Goal: Task Accomplishment & Management: Manage account settings

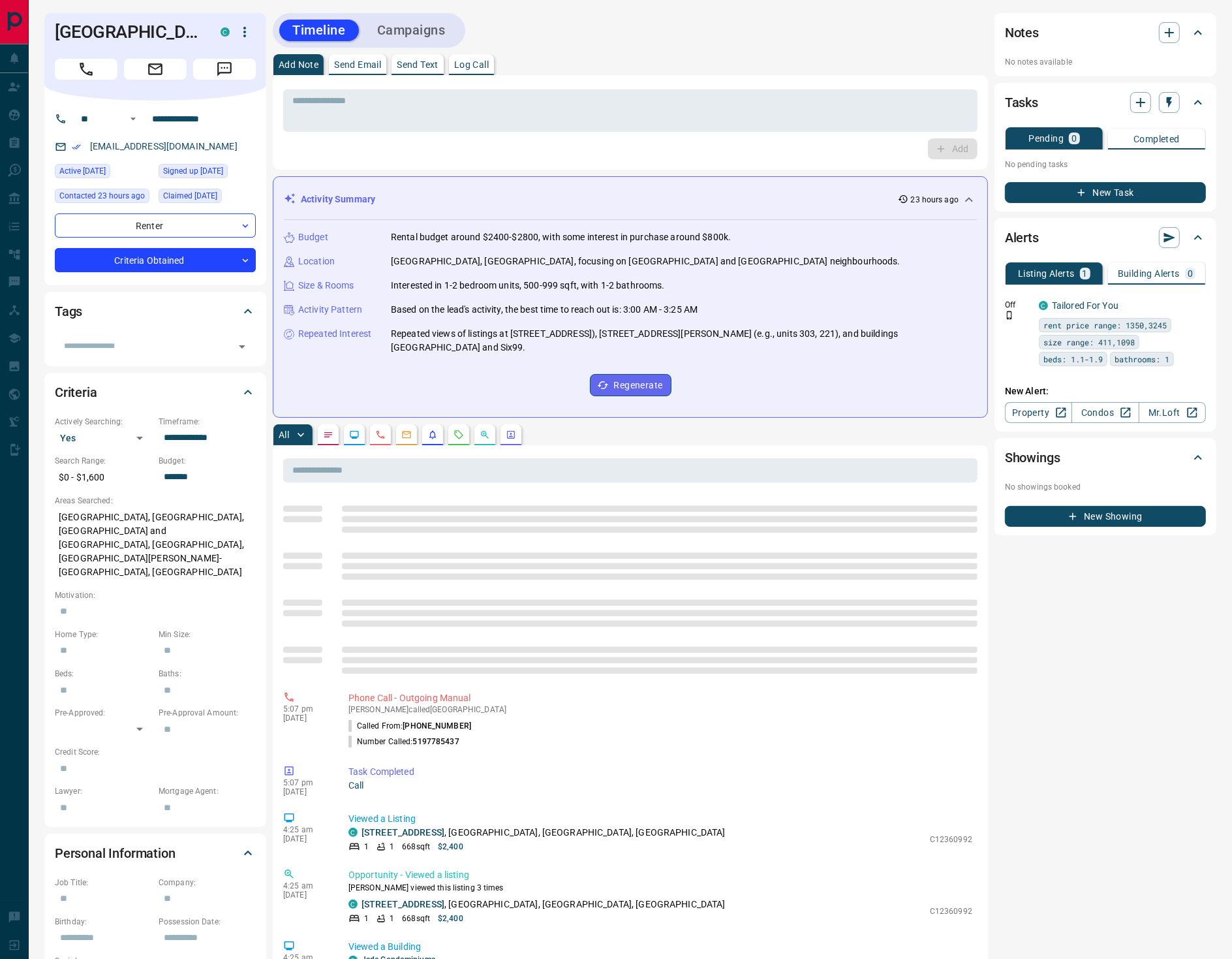
click at [465, 64] on p "Log Call" at bounding box center [471, 65] width 35 height 9
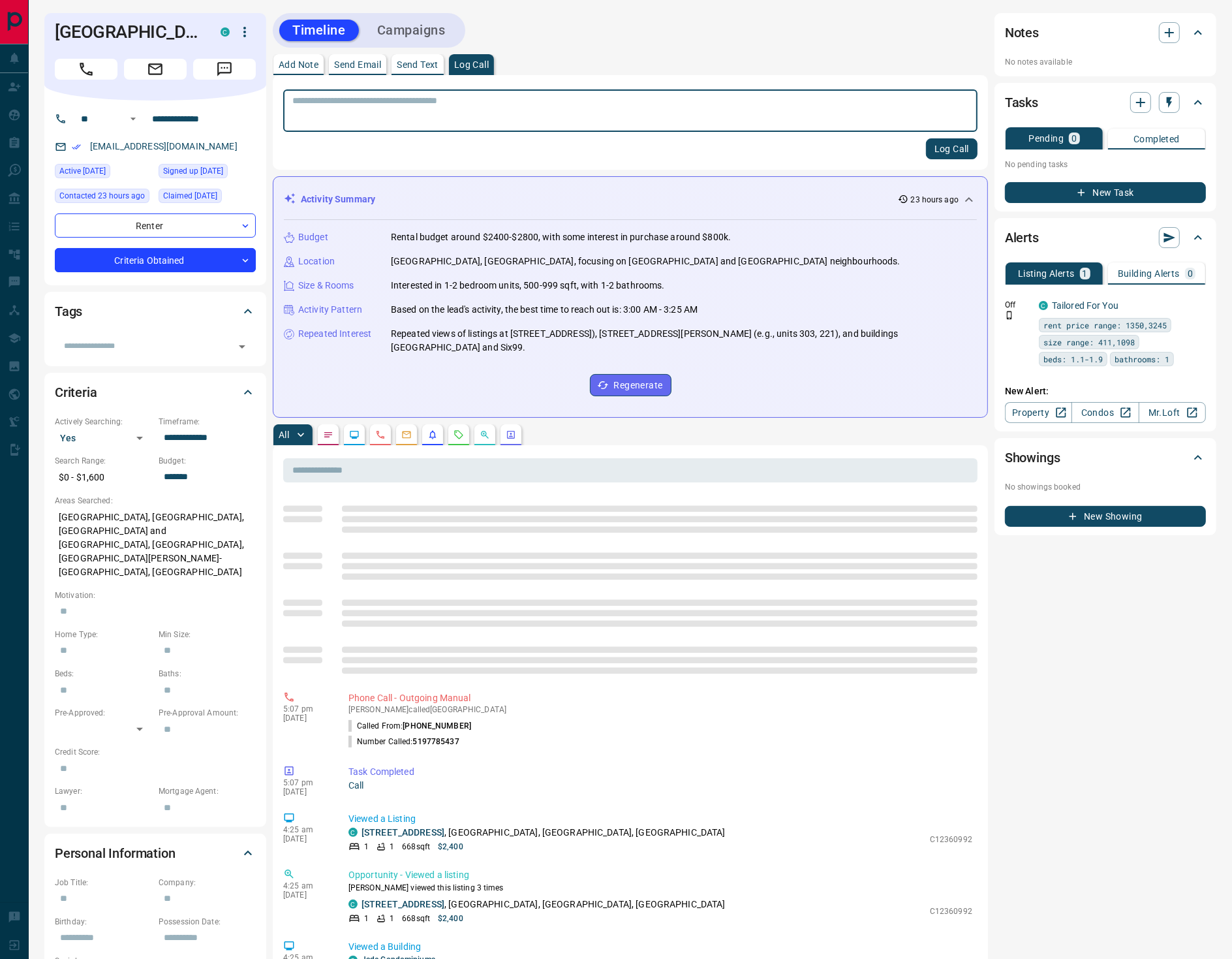
click at [943, 146] on button "Log Call" at bounding box center [952, 148] width 52 height 21
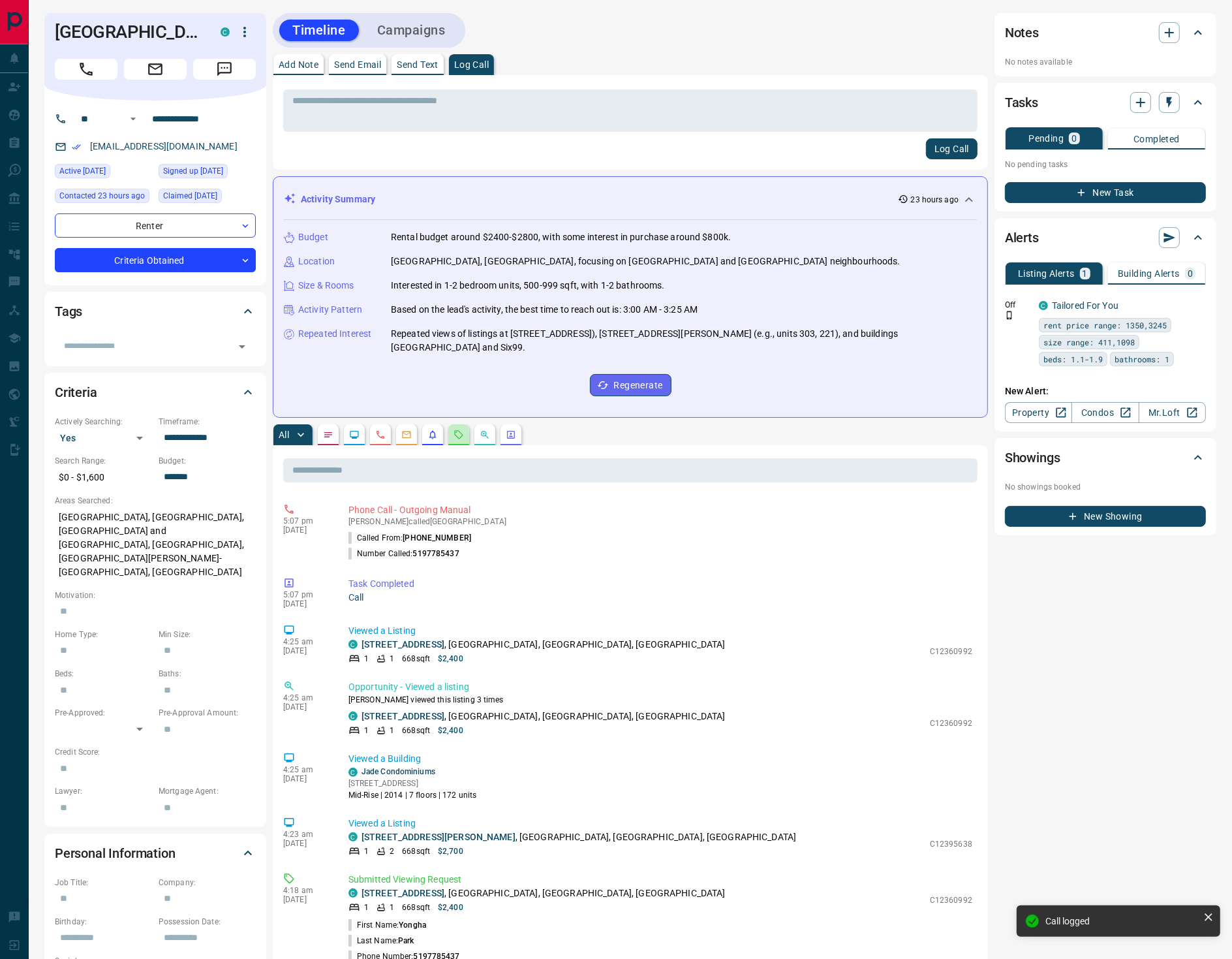
click at [462, 436] on button "button" at bounding box center [458, 434] width 21 height 21
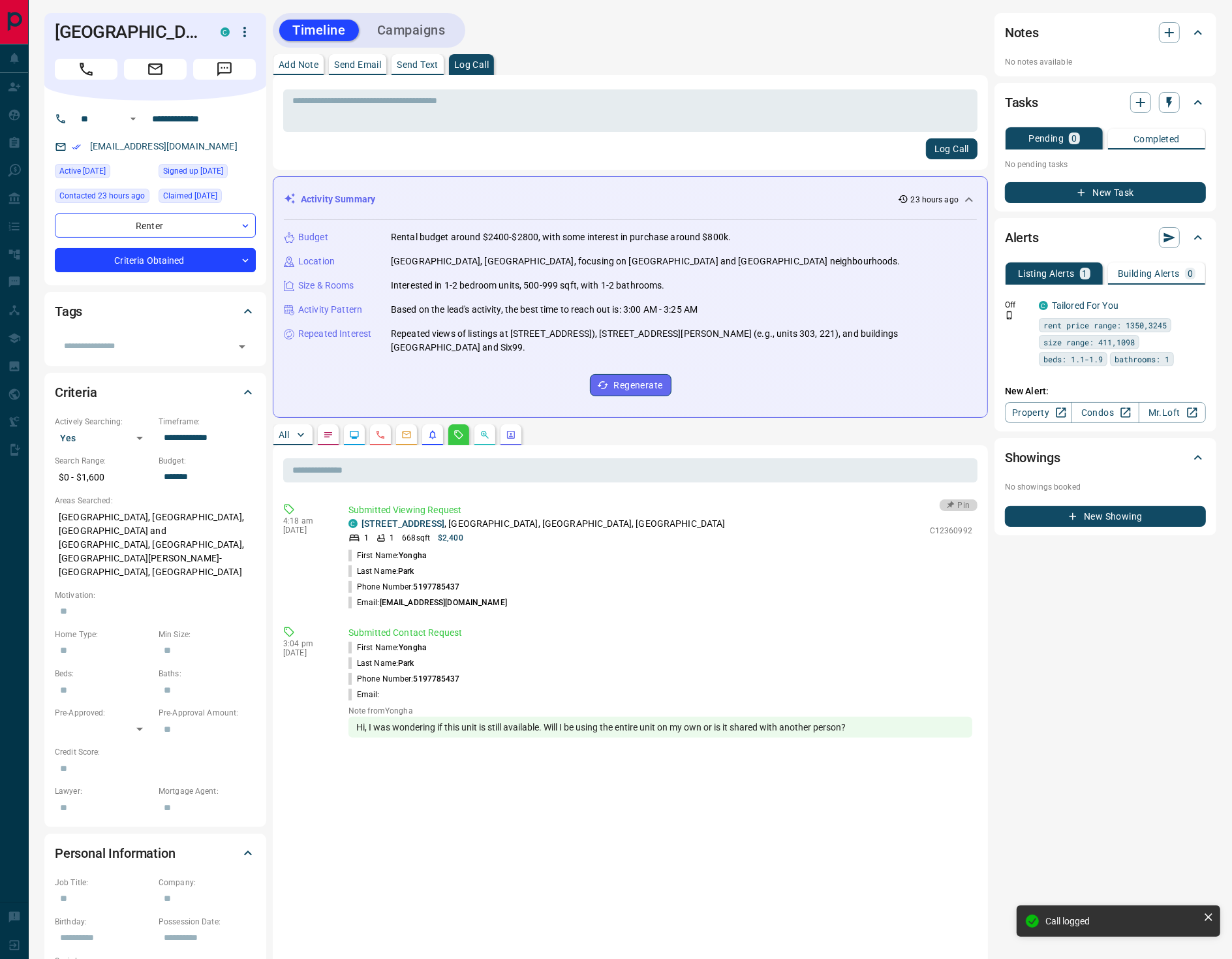
click at [962, 499] on button "Pin" at bounding box center [958, 505] width 38 height 12
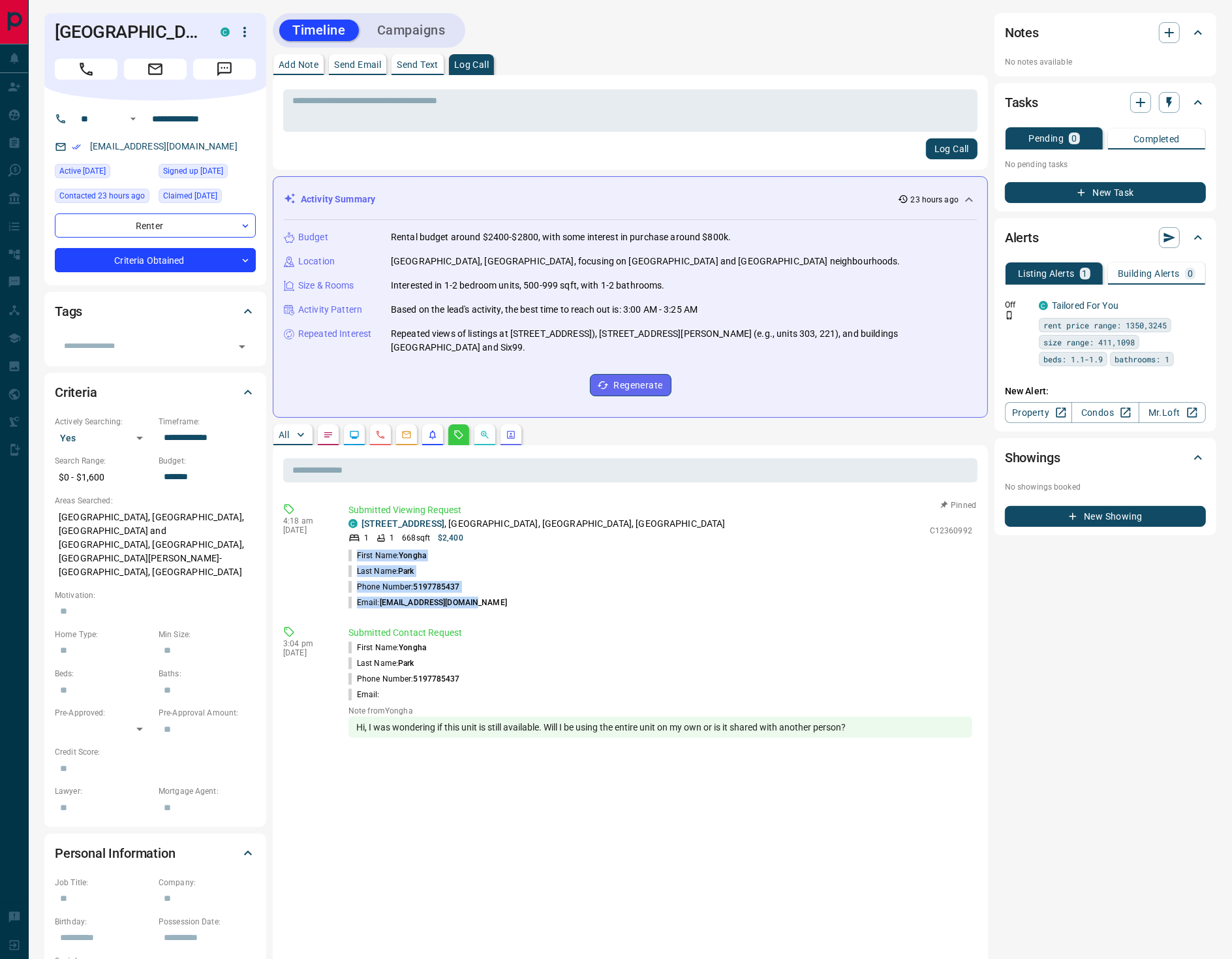
drag, startPoint x: 504, startPoint y: 598, endPoint x: 352, endPoint y: 553, distance: 158.5
click at [352, 553] on ul "First Name: [PERSON_NAME] Last Name: Park Phone Number: [PHONE_NUMBER] Email: […" at bounding box center [660, 579] width 624 height 62
copy ul "First Name: [PERSON_NAME] Last Name: Park Phone Number: [PHONE_NUMBER] Email: […"
click at [1165, 28] on icon "button" at bounding box center [1170, 33] width 16 height 16
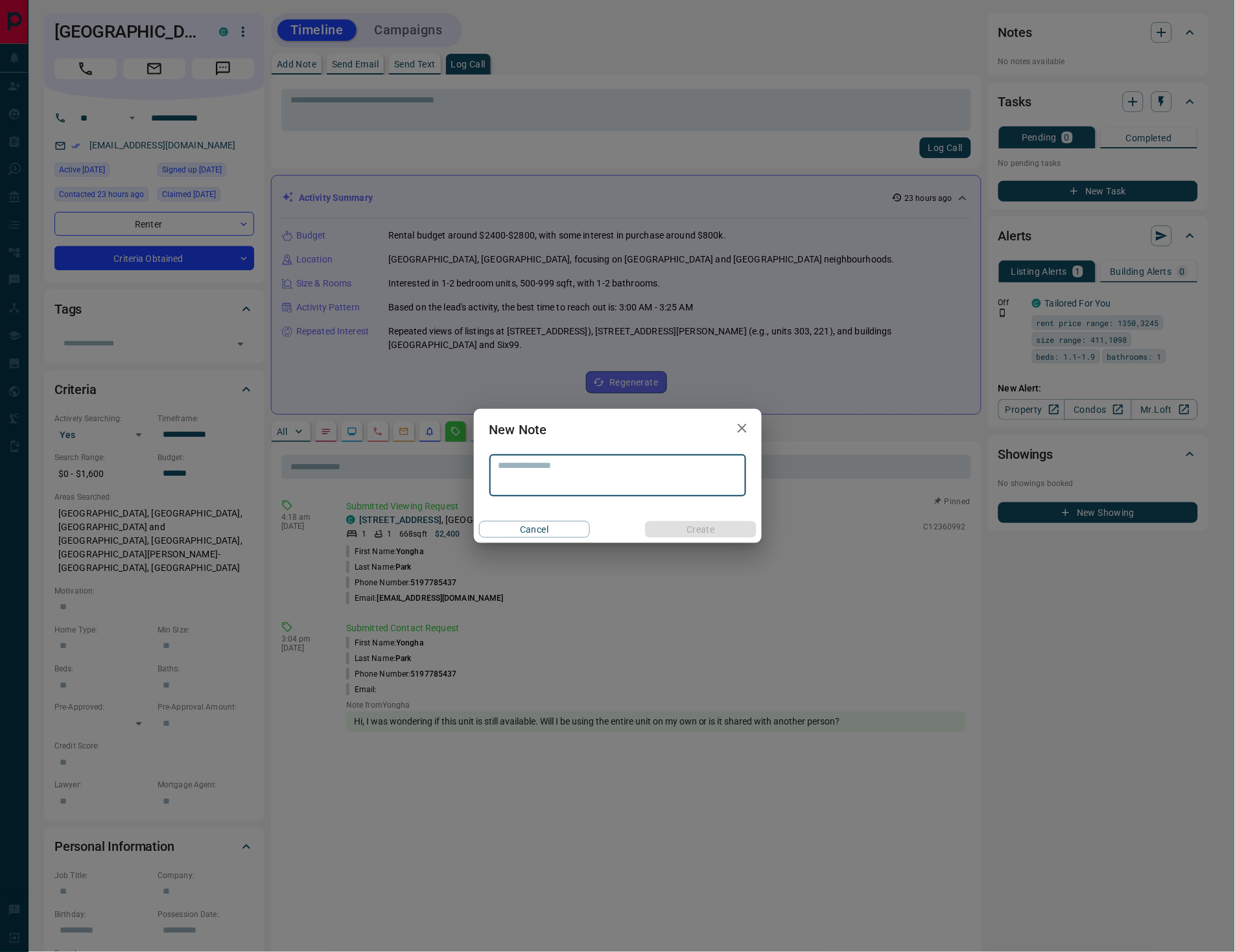
click at [565, 459] on div "* ​" at bounding box center [618, 475] width 256 height 42
paste textarea "**********"
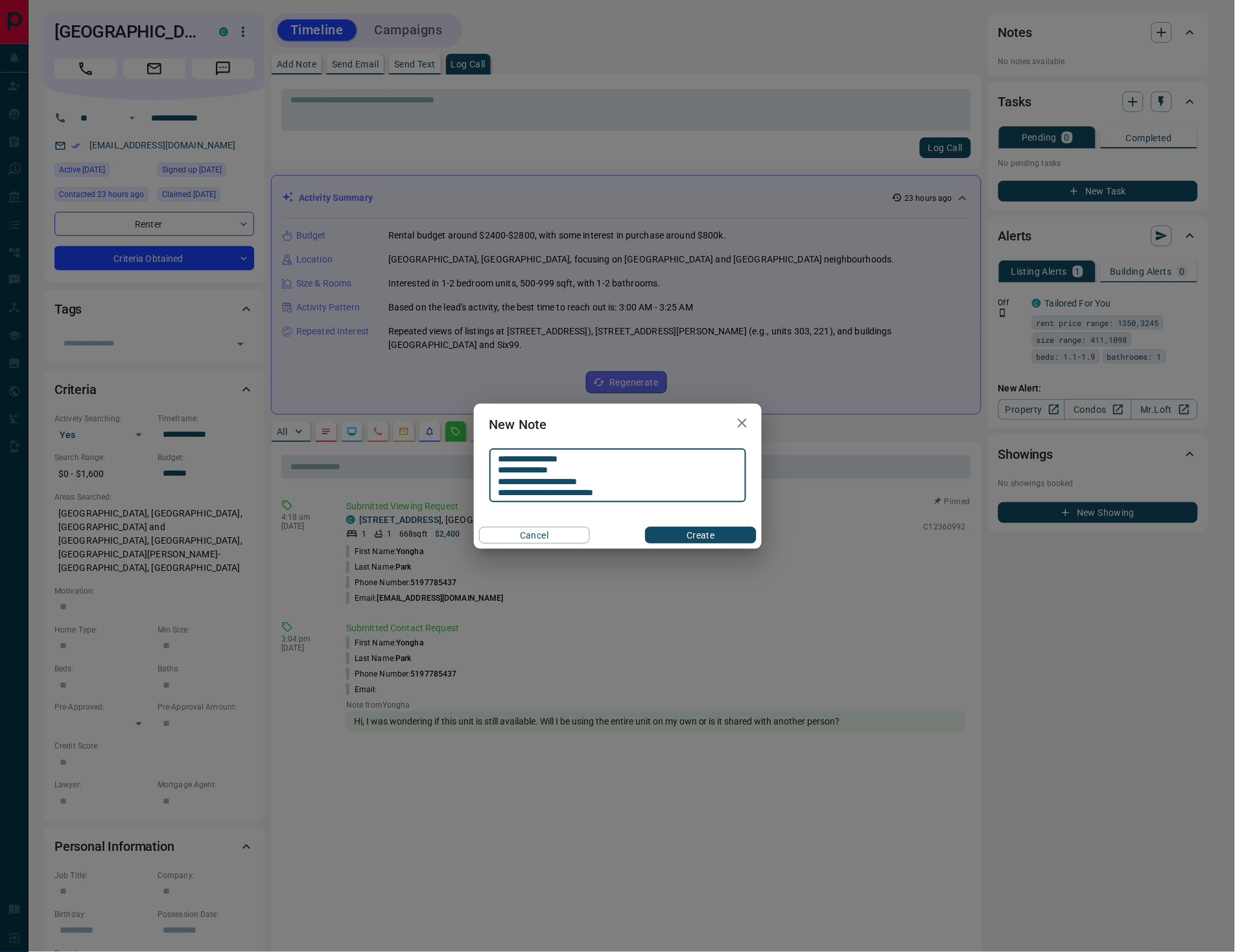
type textarea "**********"
click at [708, 527] on button "Create" at bounding box center [700, 535] width 111 height 17
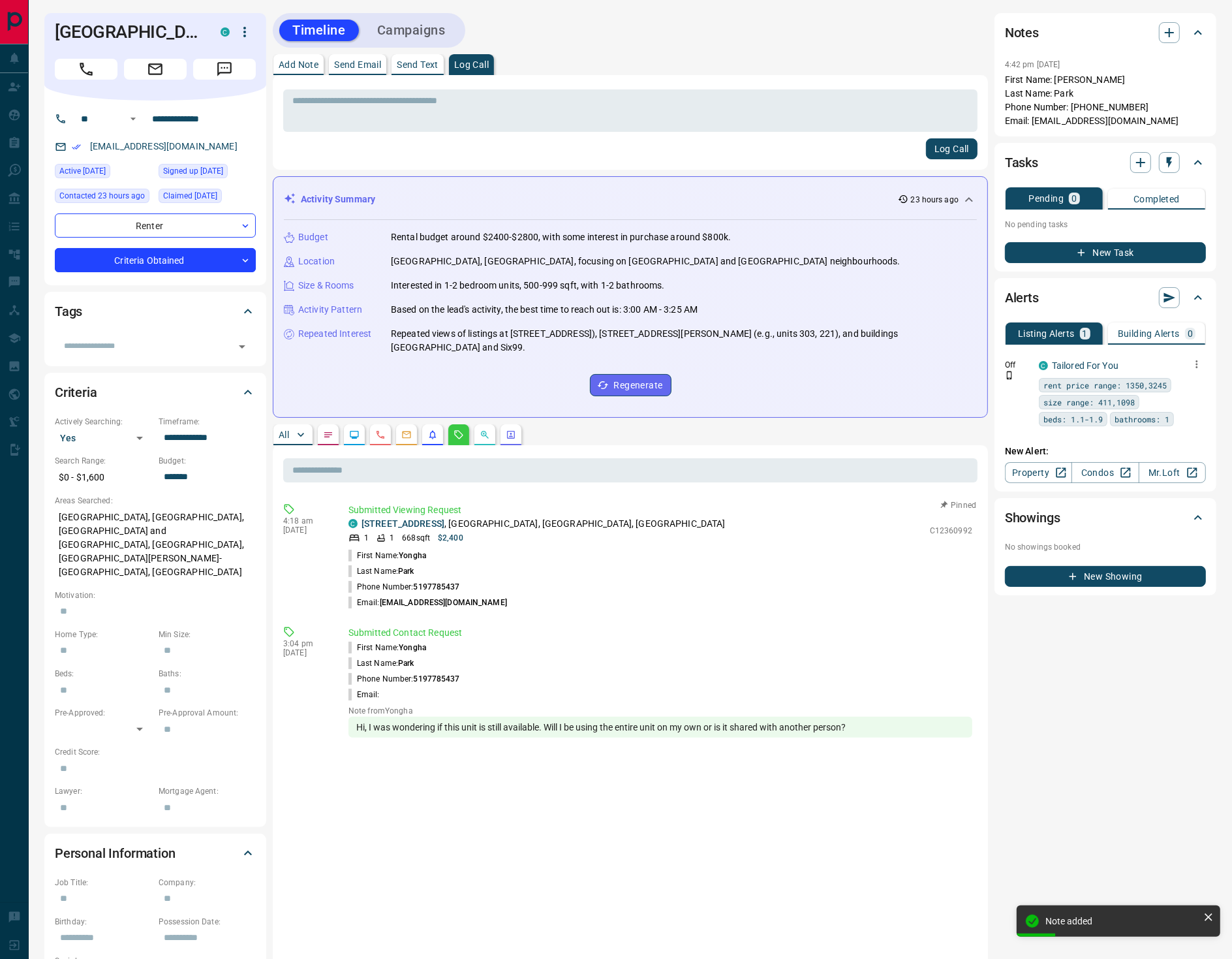
click at [1197, 360] on icon "button" at bounding box center [1197, 364] width 12 height 12
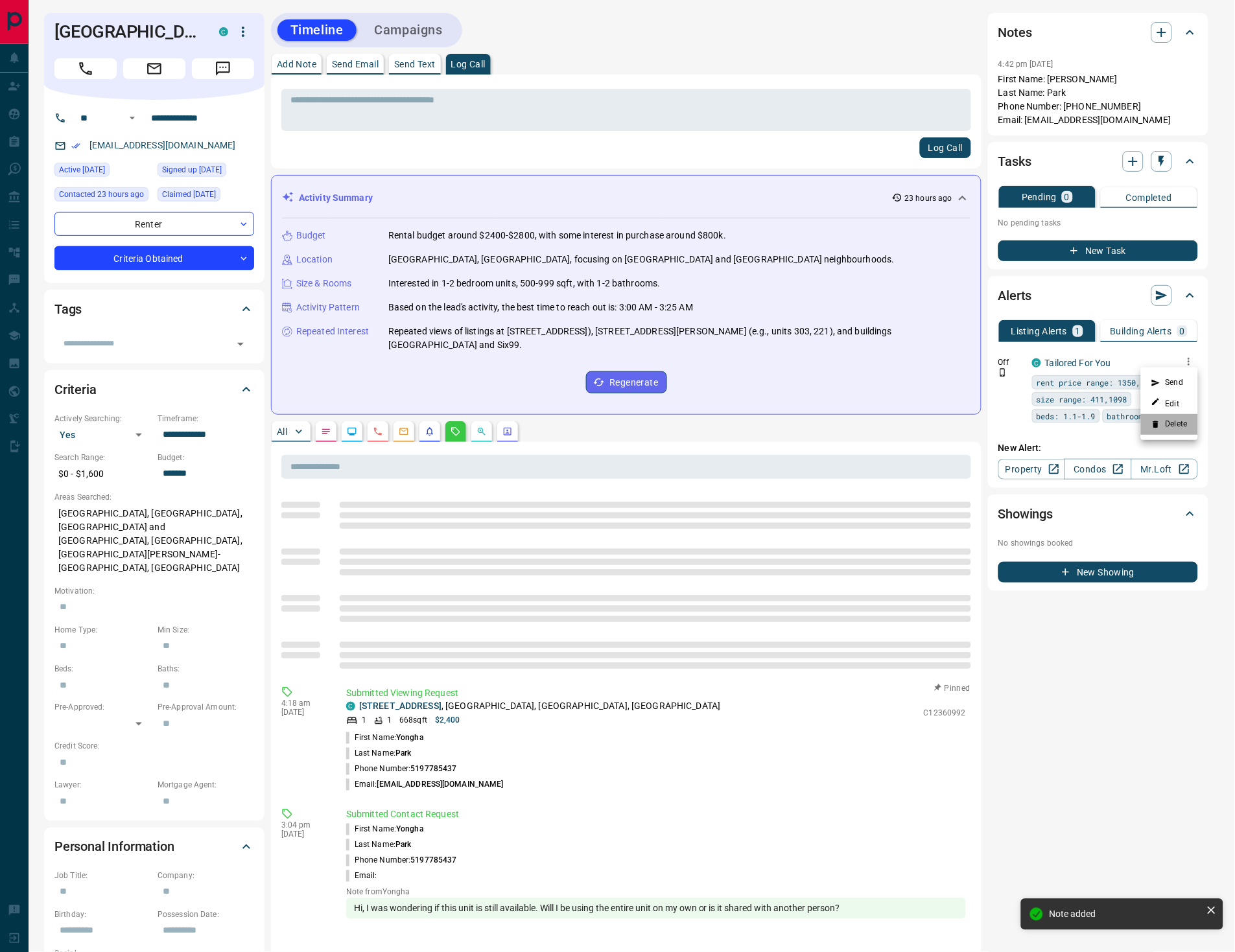
click at [1179, 425] on li "Delete" at bounding box center [1169, 424] width 57 height 20
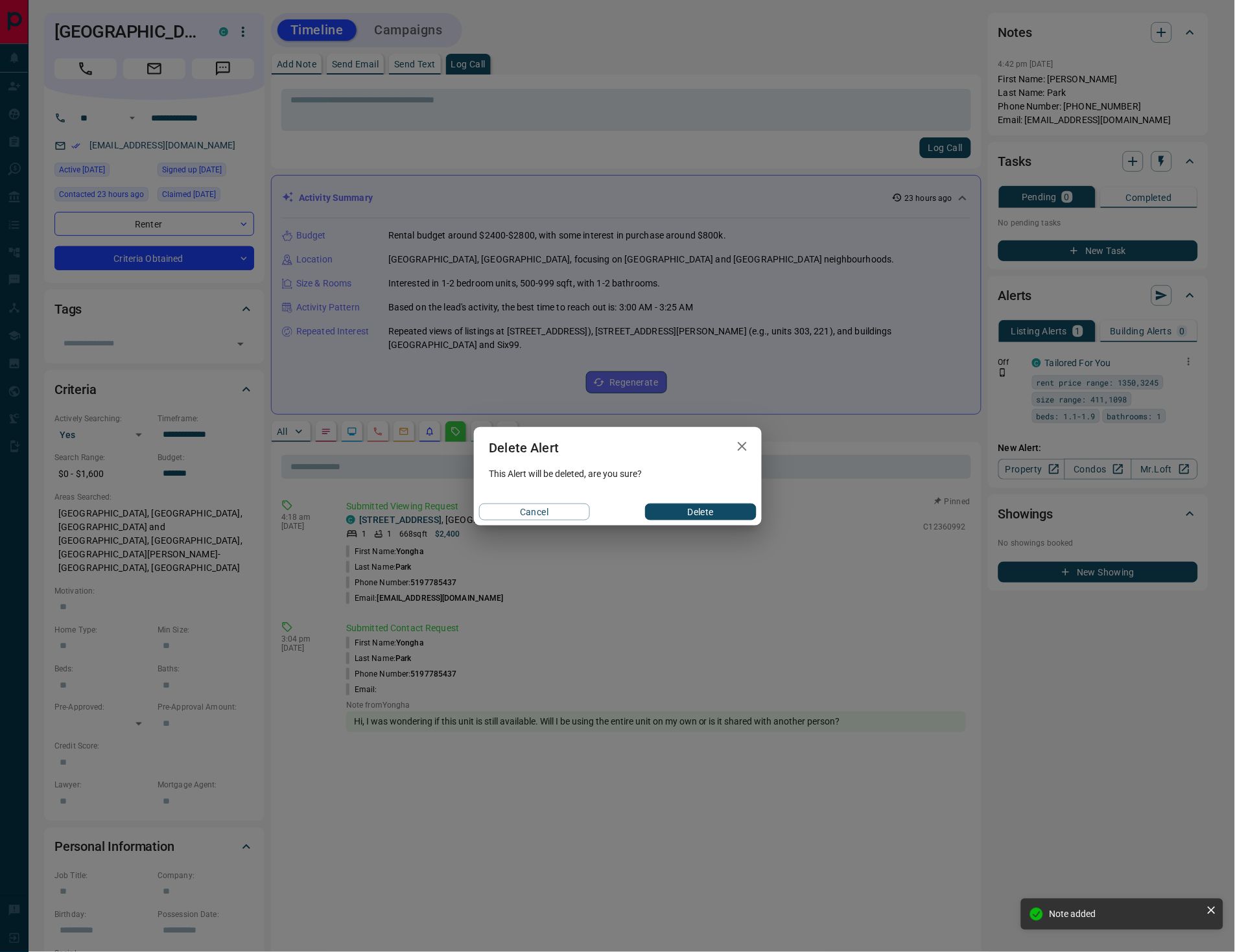
click at [710, 512] on button "Delete" at bounding box center [700, 512] width 111 height 17
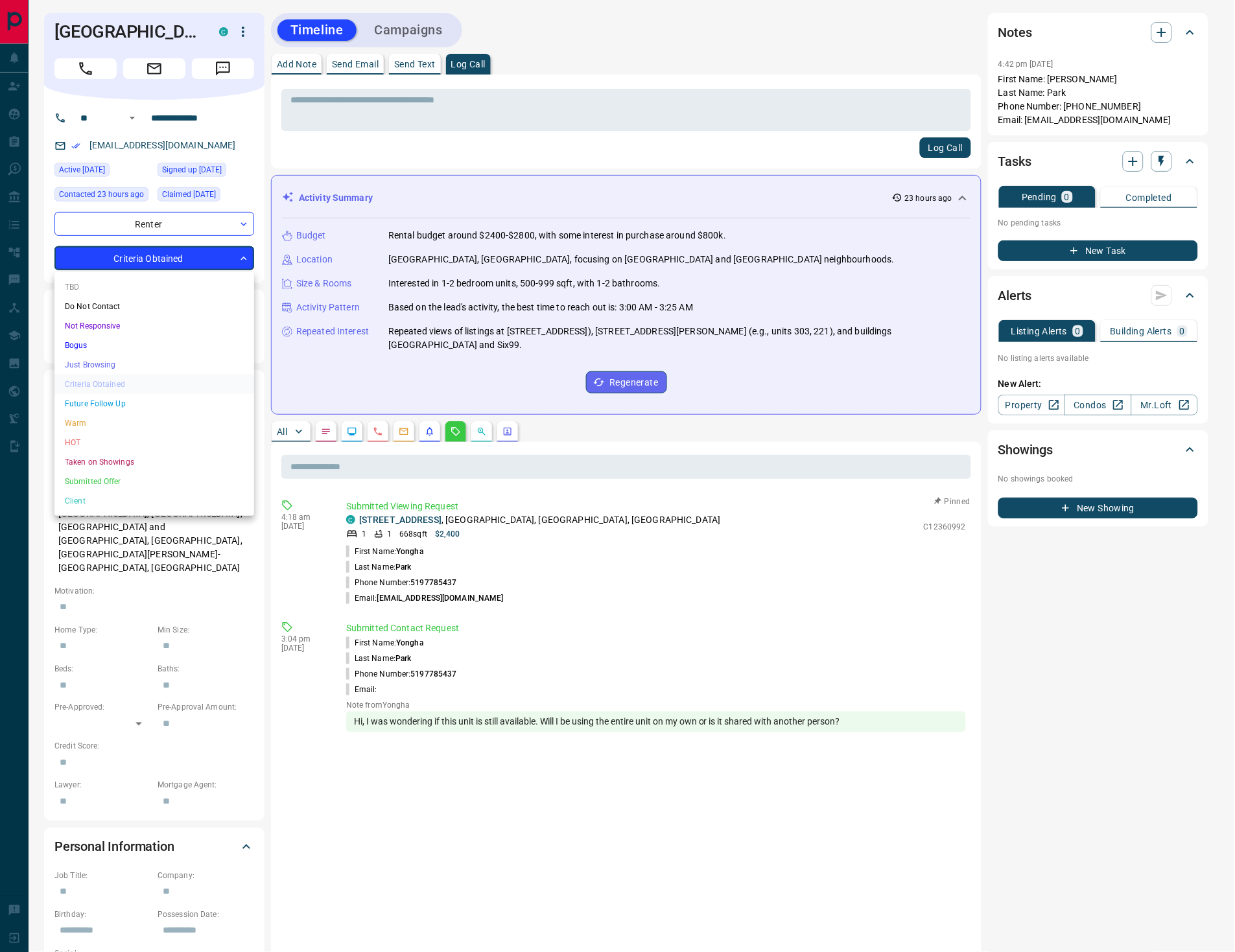
click at [169, 249] on body "**********" at bounding box center [617, 649] width 1235 height 1299
click at [95, 433] on li "HOT" at bounding box center [154, 443] width 199 height 20
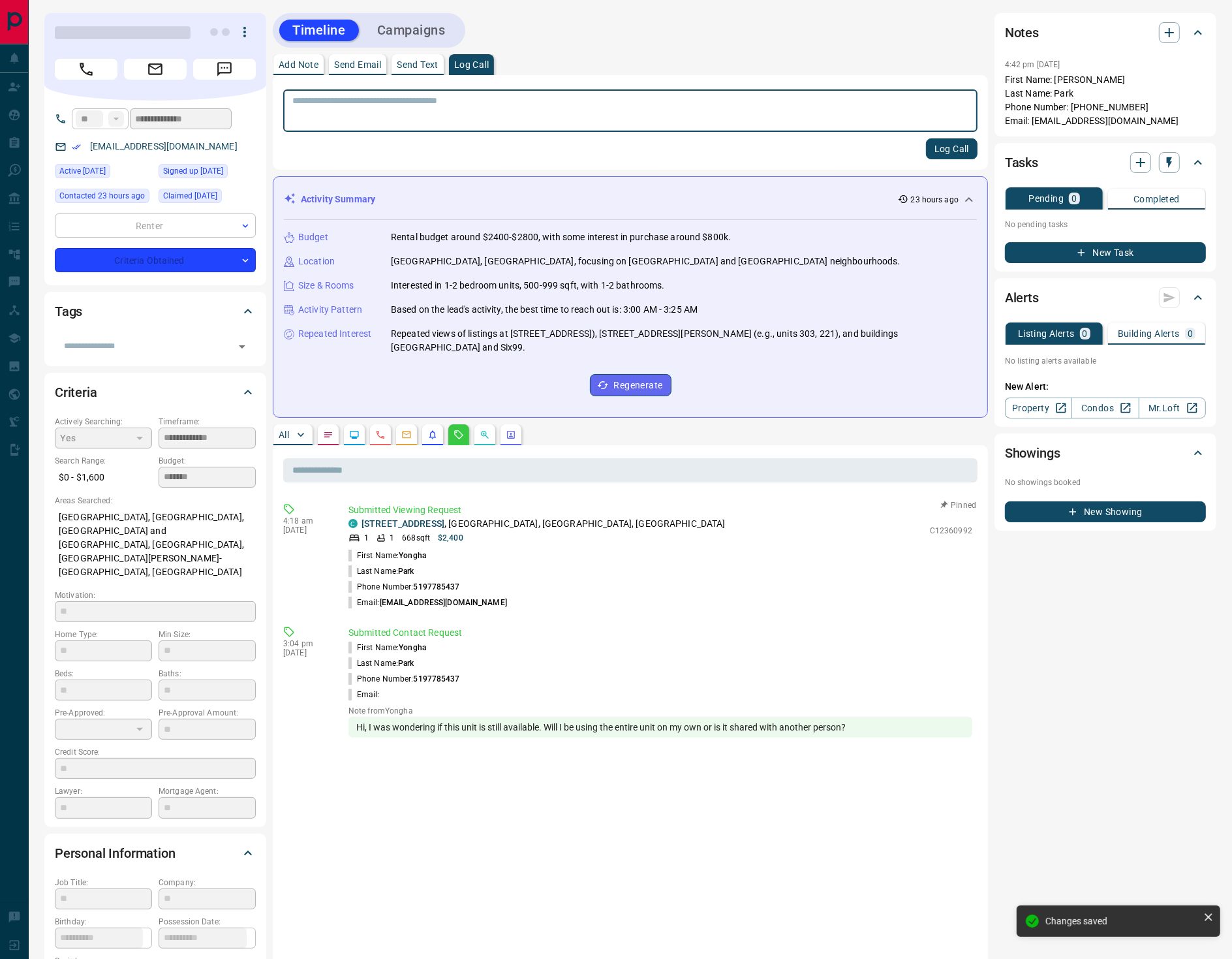
type input "*"
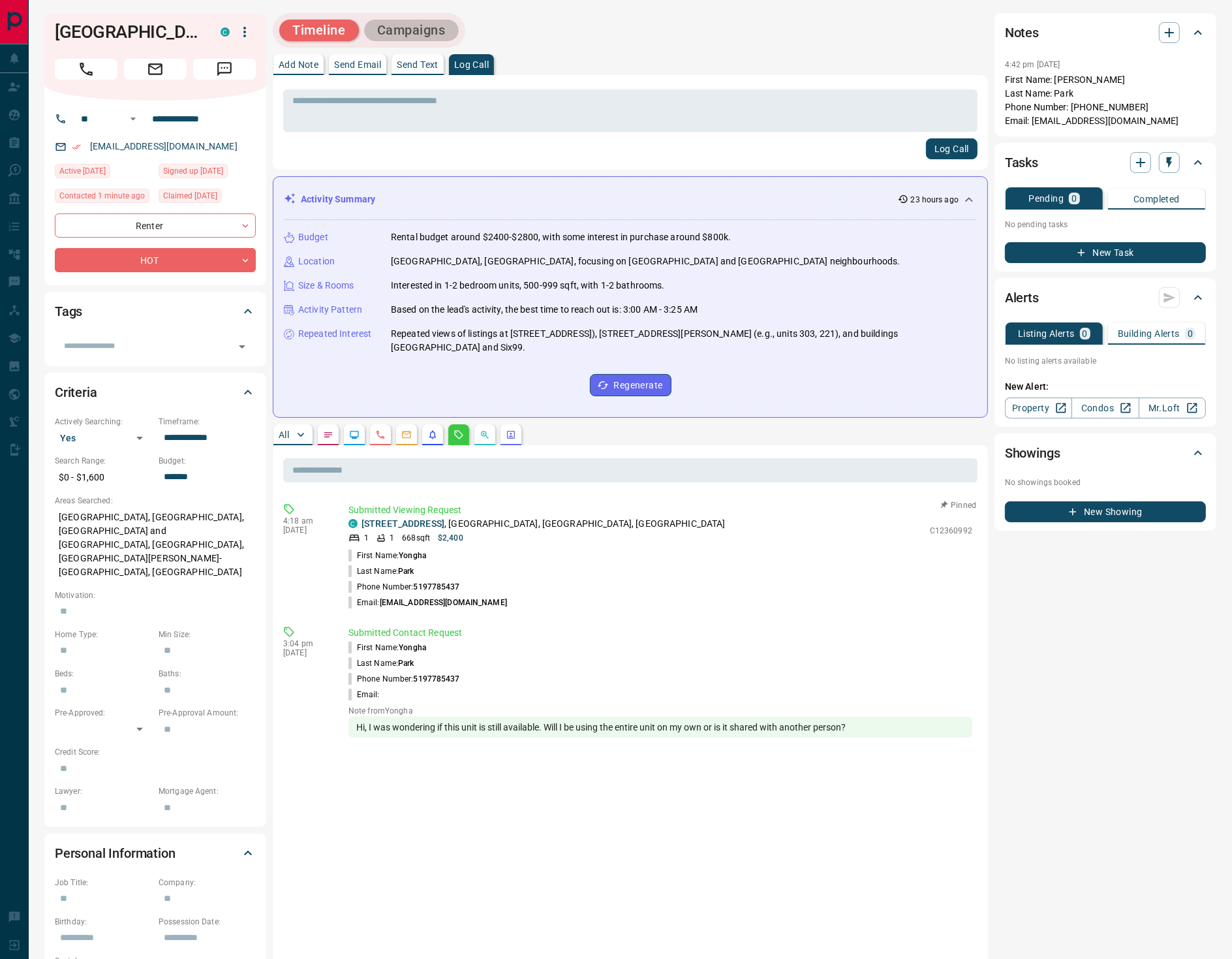
click at [432, 36] on button "Campaigns" at bounding box center [411, 31] width 94 height 21
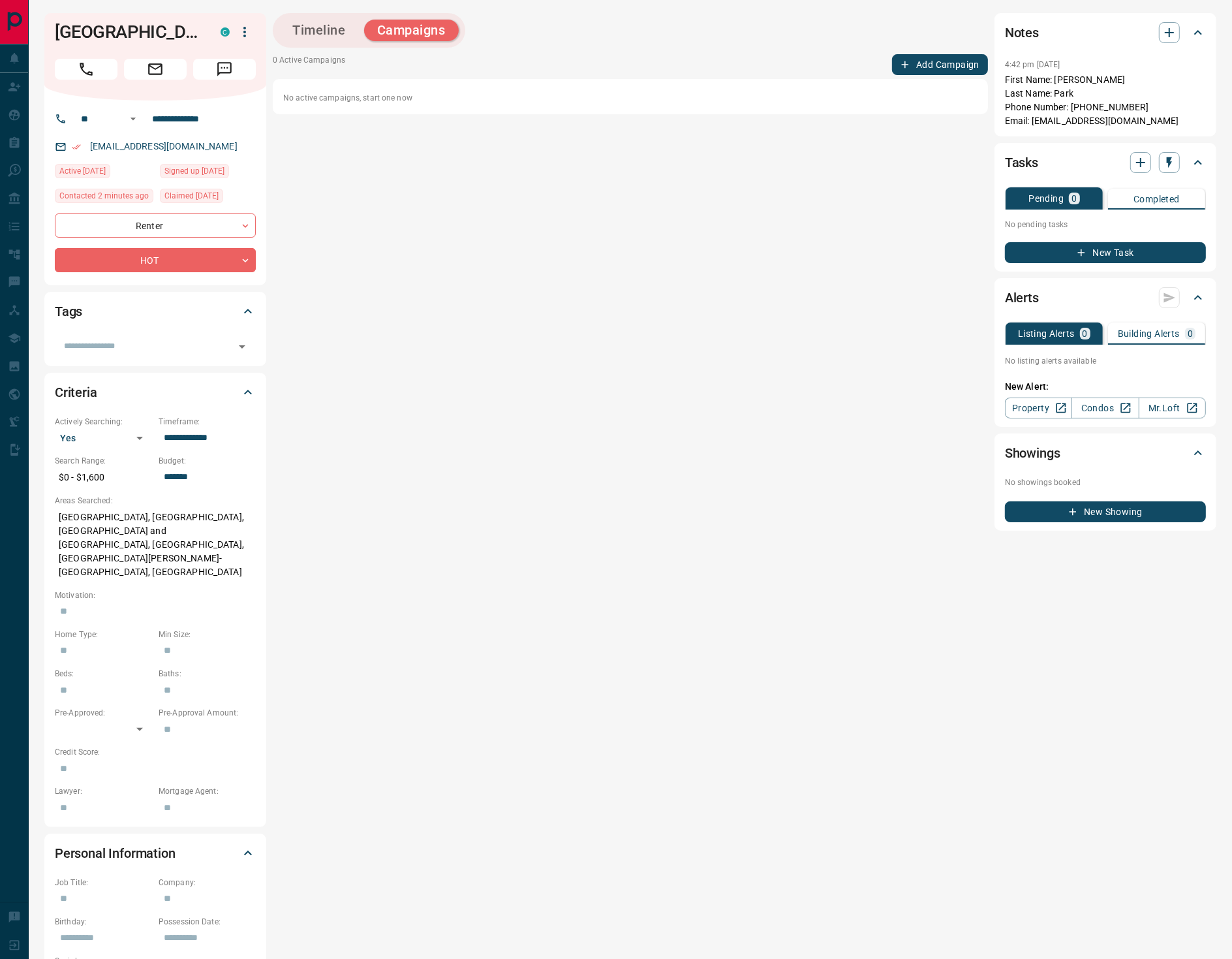
click at [323, 32] on button "Timeline" at bounding box center [319, 31] width 79 height 21
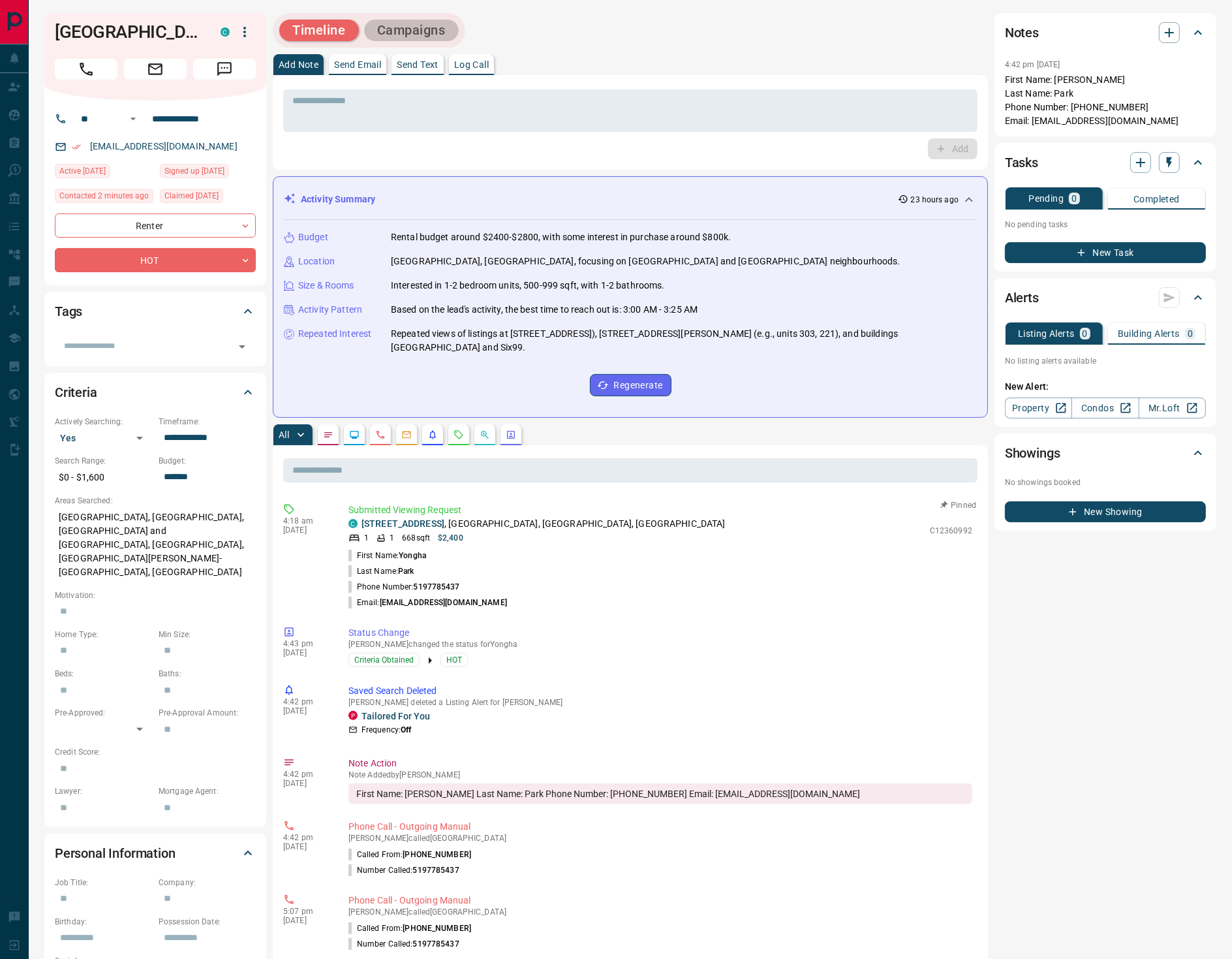
click at [433, 23] on button "Campaigns" at bounding box center [411, 31] width 94 height 21
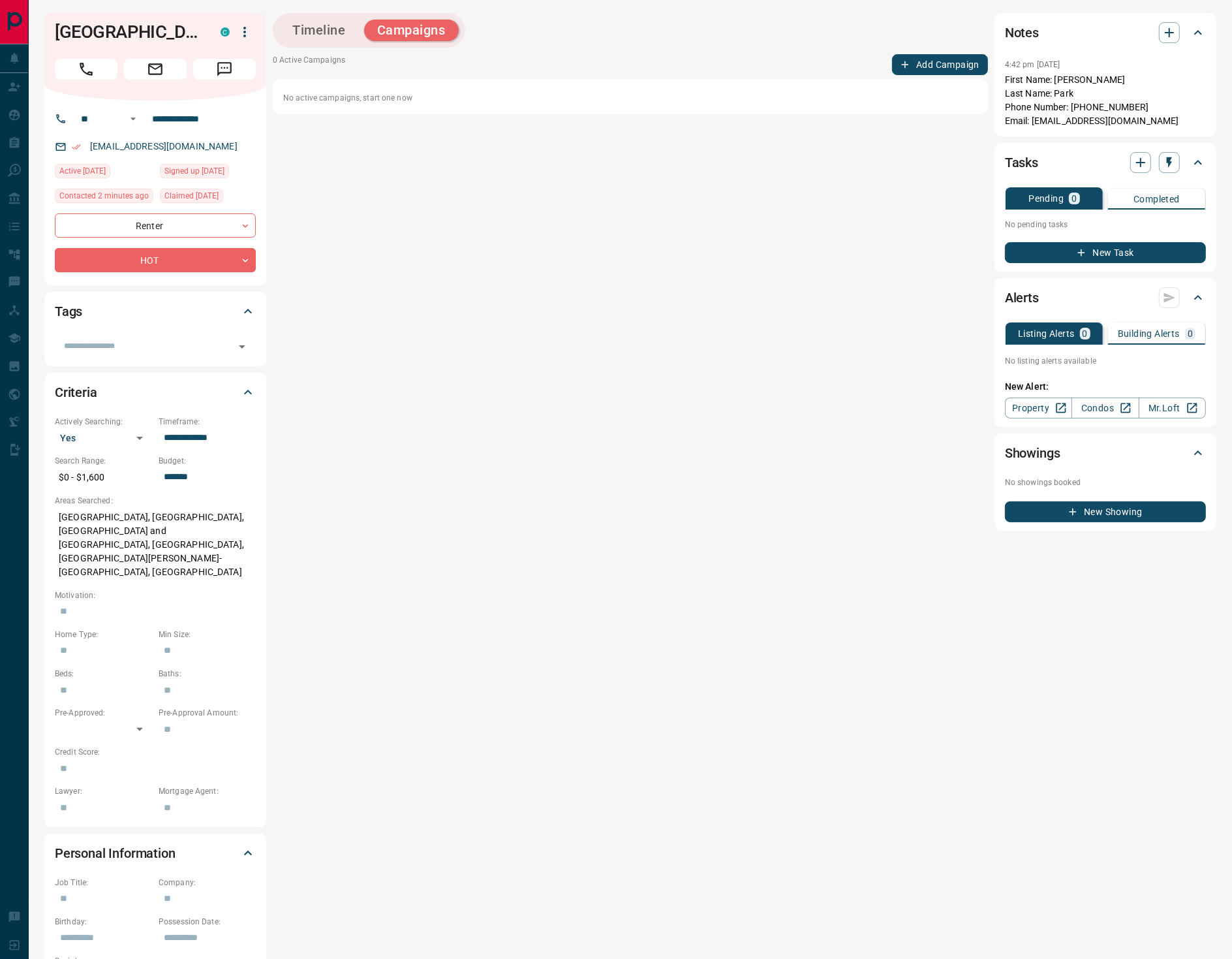
click at [937, 62] on button "Add Campaign" at bounding box center [940, 64] width 96 height 21
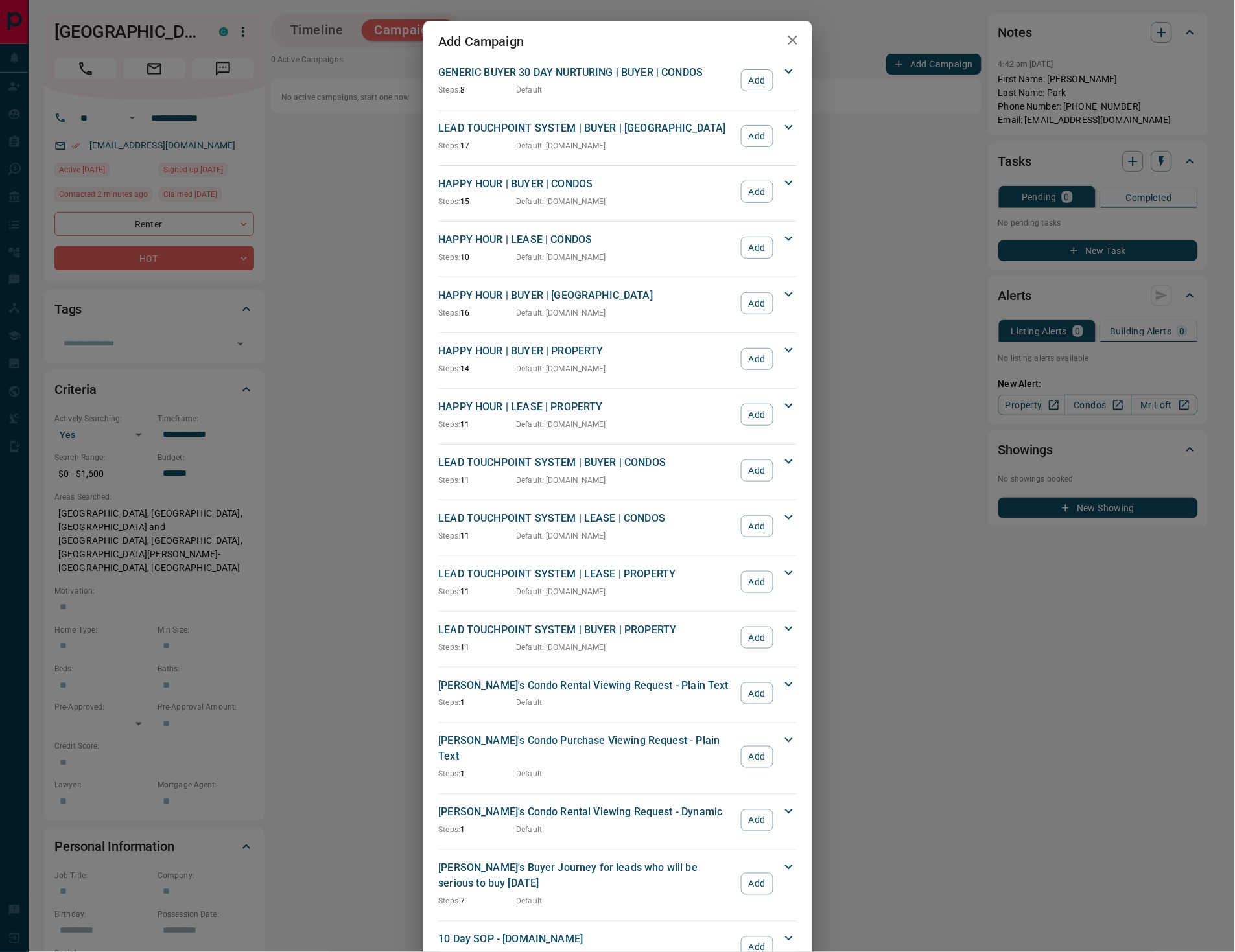
scroll to position [1225, 0]
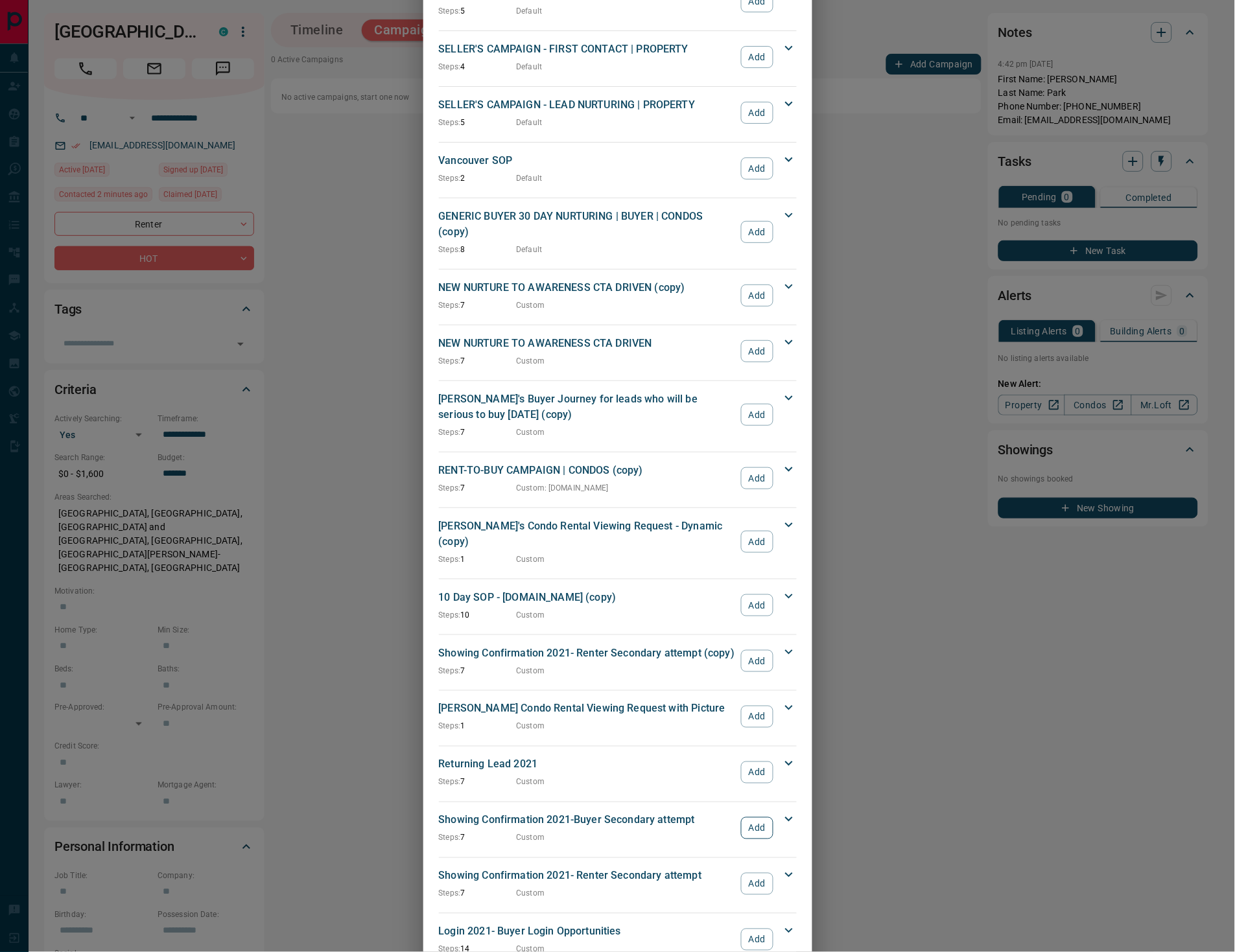
click at [745, 817] on button "Add" at bounding box center [757, 827] width 32 height 22
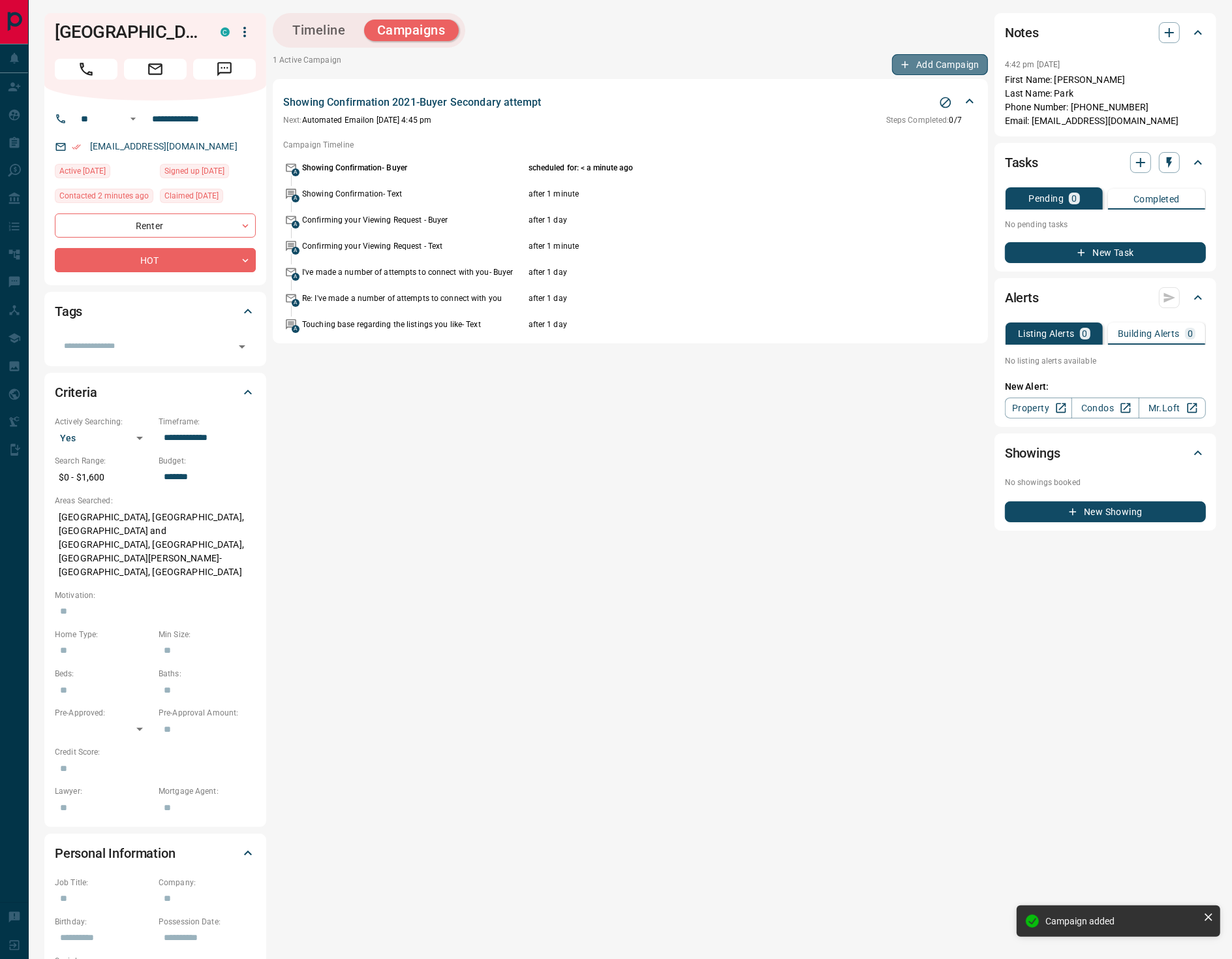
click at [906, 65] on icon "button" at bounding box center [905, 65] width 12 height 12
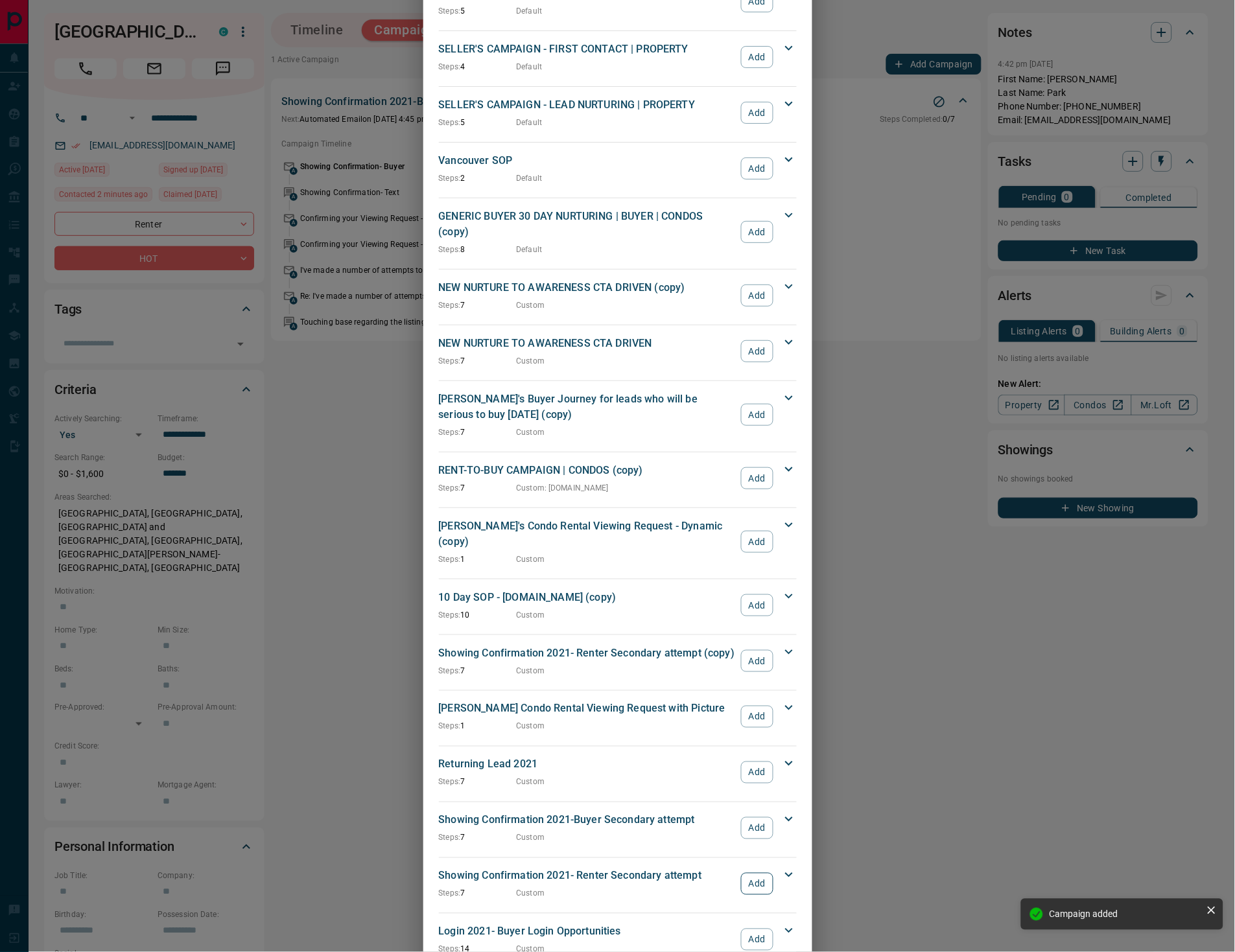
click at [745, 873] on button "Add" at bounding box center [757, 884] width 32 height 22
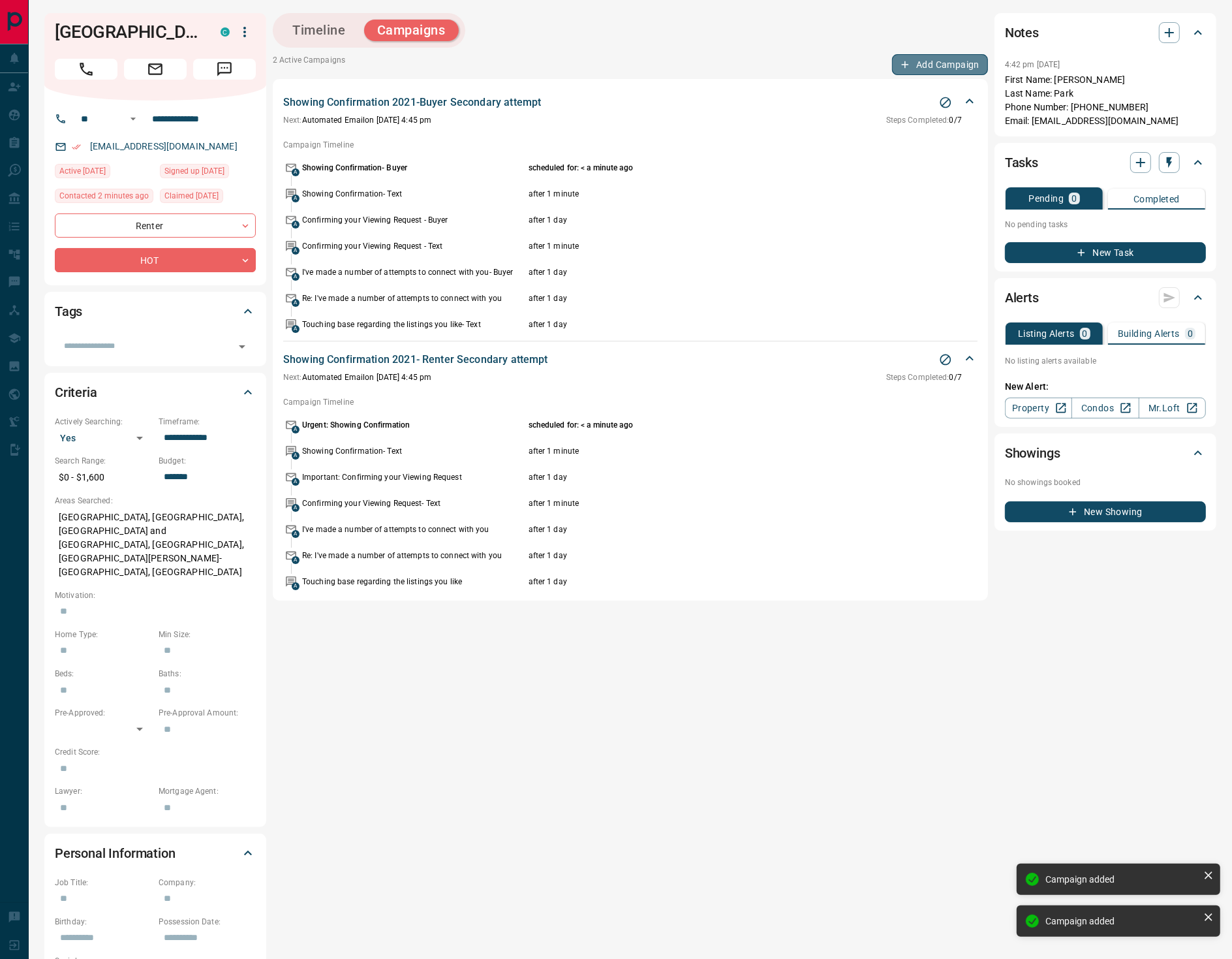
click at [926, 68] on button "Add Campaign" at bounding box center [940, 64] width 96 height 21
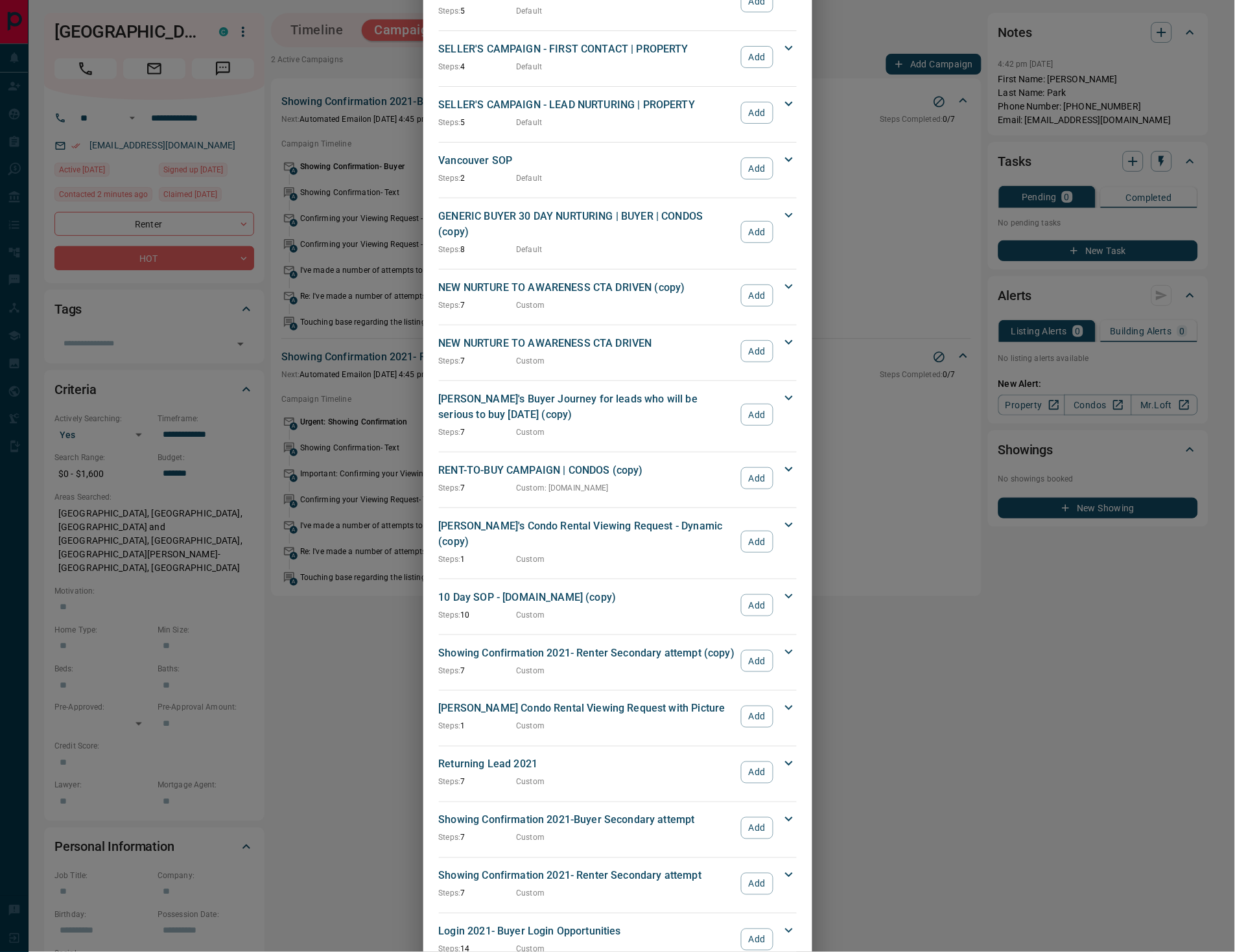
click at [757, 333] on div "NEW NURTURE TO AWARENESS CTA DRIVEN Steps: 7 Custom Add" at bounding box center [618, 351] width 358 height 37
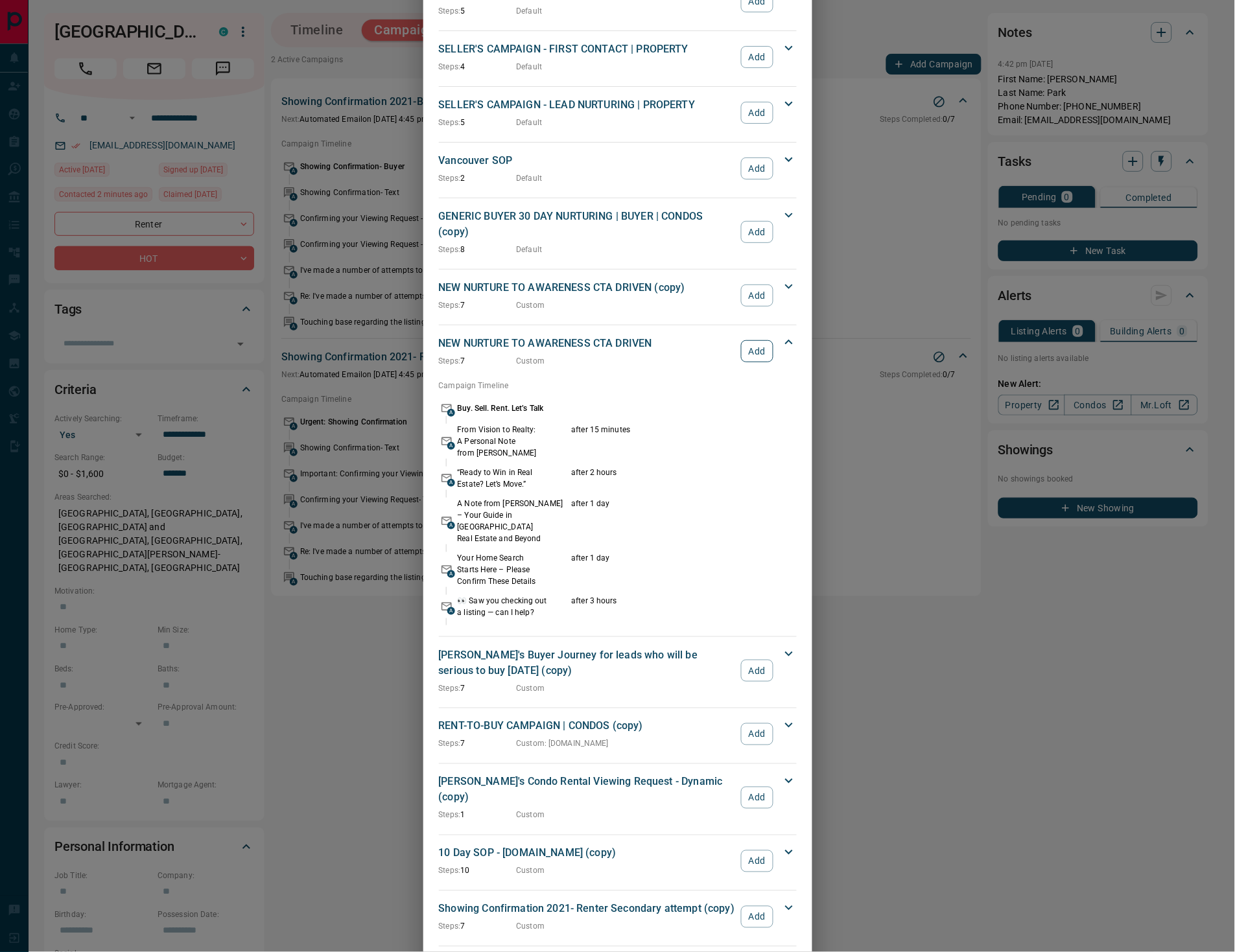
click at [744, 340] on button "Add" at bounding box center [757, 351] width 32 height 22
